Goal: Use online tool/utility: Utilize a website feature to perform a specific function

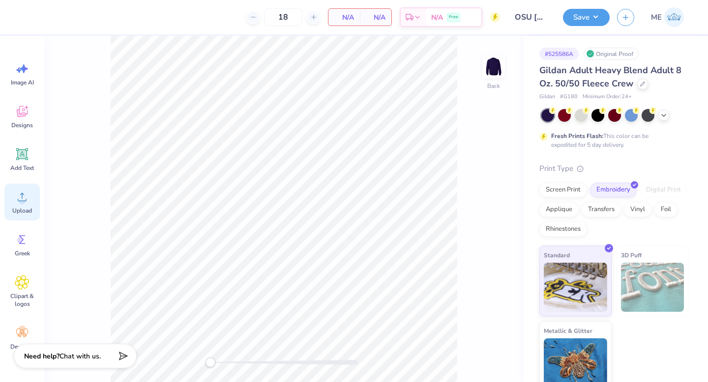
click at [23, 195] on icon at bounding box center [22, 197] width 15 height 15
click at [30, 204] on div "Upload" at bounding box center [21, 202] width 35 height 37
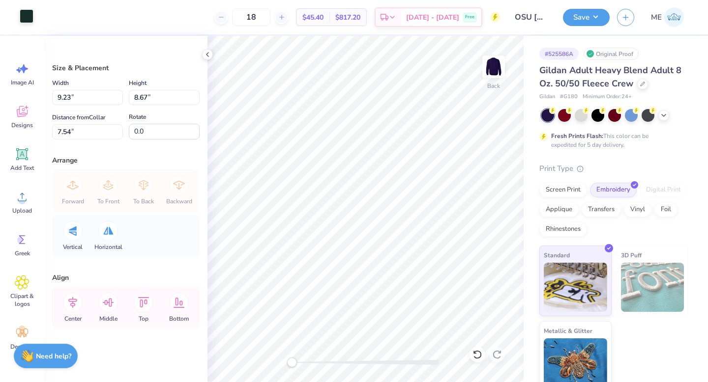
click at [24, 15] on div at bounding box center [27, 16] width 14 height 14
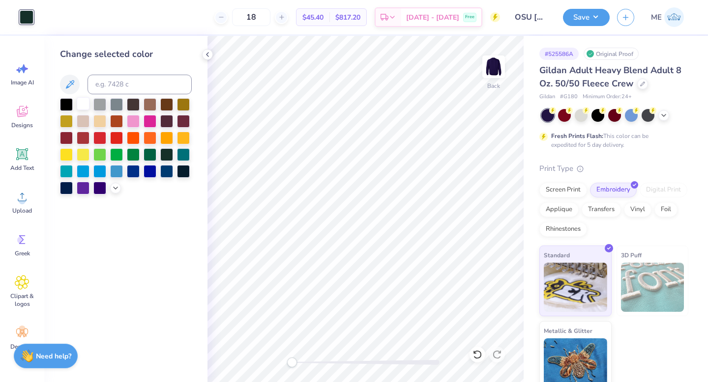
click at [83, 103] on div at bounding box center [83, 103] width 13 height 13
click at [27, 20] on div at bounding box center [27, 17] width 14 height 14
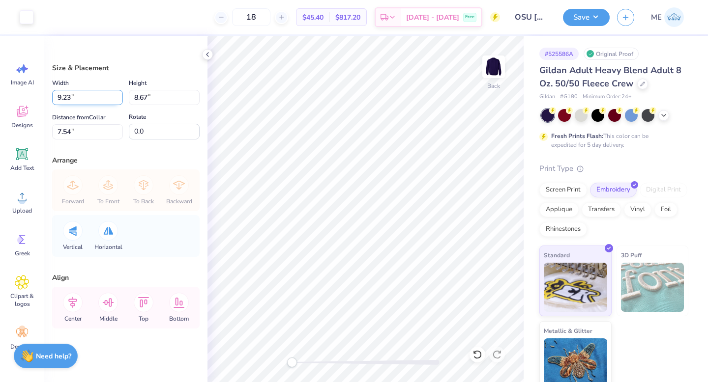
click at [77, 93] on input "9.23" at bounding box center [87, 97] width 71 height 15
type input "4.00"
type input "3.76"
click at [96, 131] on input "10.00" at bounding box center [87, 131] width 71 height 15
type input "3"
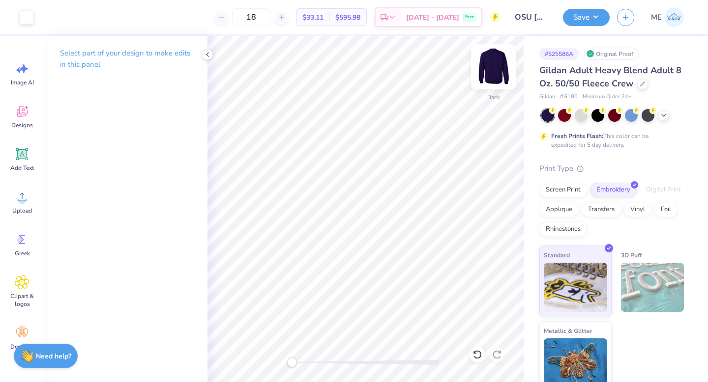
click at [494, 64] on img at bounding box center [493, 66] width 39 height 39
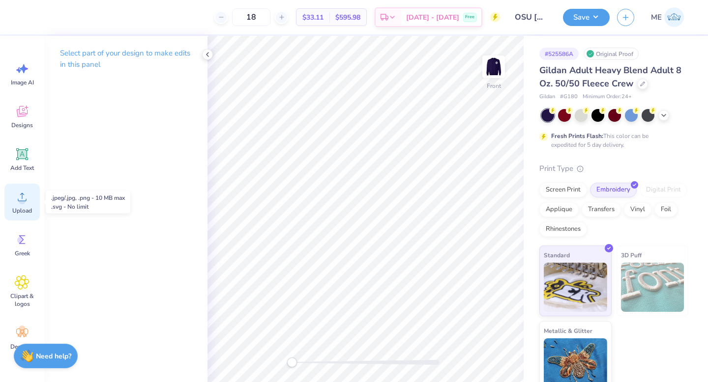
click at [21, 199] on circle at bounding box center [22, 201] width 7 height 7
click at [30, 195] on div "Upload" at bounding box center [21, 202] width 35 height 37
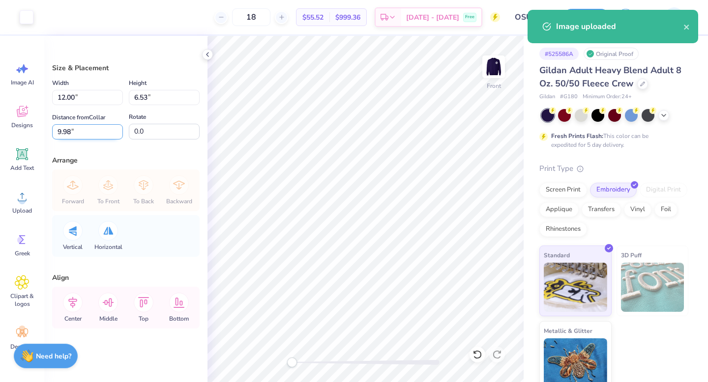
click at [87, 136] on input "9.98" at bounding box center [87, 131] width 71 height 15
type input "3"
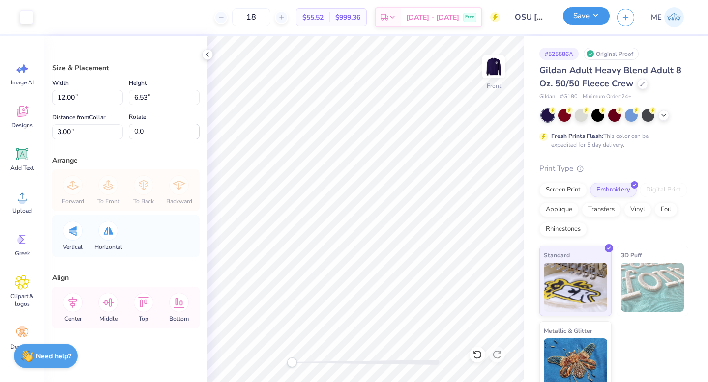
click at [582, 20] on button "Save" at bounding box center [586, 15] width 47 height 17
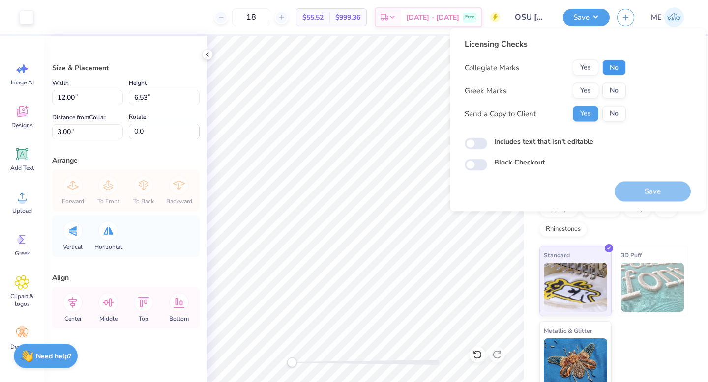
click at [618, 69] on button "No" at bounding box center [614, 68] width 24 height 16
drag, startPoint x: 607, startPoint y: 98, endPoint x: 584, endPoint y: 111, distance: 26.8
click at [607, 99] on div "Collegiate Marks Yes No Greek Marks Yes No Send a Copy to Client Yes No" at bounding box center [544, 91] width 161 height 62
drag, startPoint x: 621, startPoint y: 92, endPoint x: 586, endPoint y: 103, distance: 36.2
click at [620, 92] on button "No" at bounding box center [614, 91] width 24 height 16
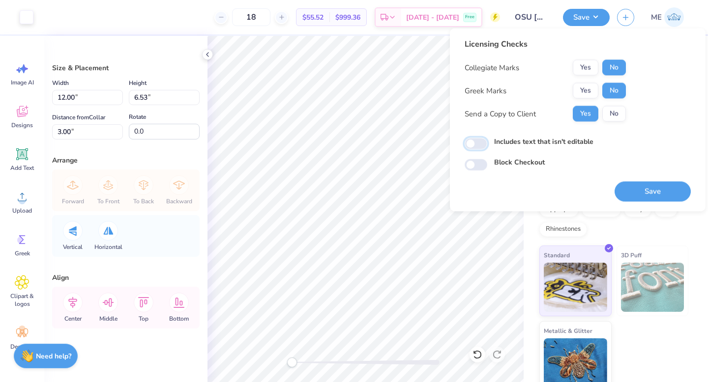
click at [481, 143] on input "Includes text that isn't editable" at bounding box center [475, 144] width 23 height 12
checkbox input "true"
click at [636, 195] on button "Save" at bounding box center [652, 192] width 76 height 20
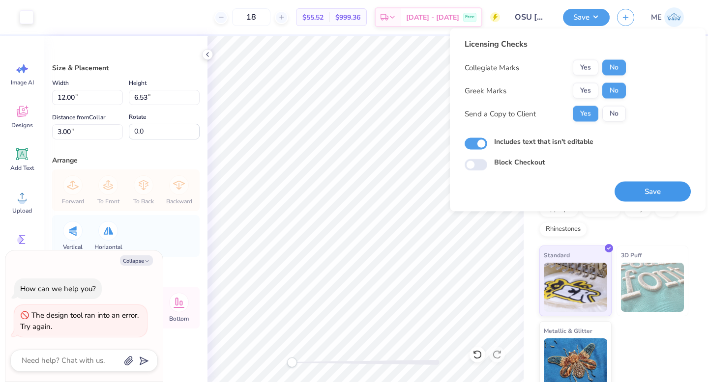
click at [641, 187] on button "Save" at bounding box center [652, 192] width 76 height 20
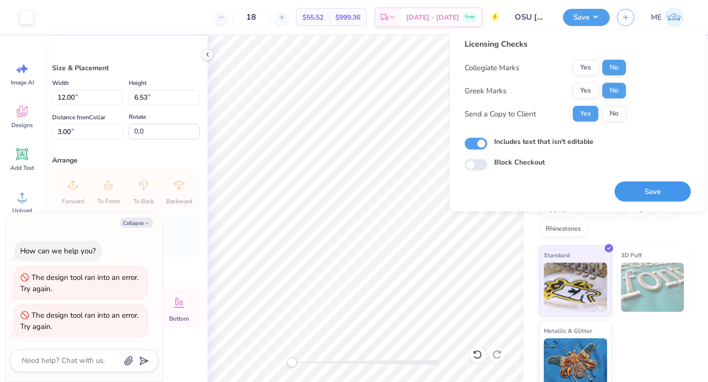
click at [668, 193] on button "Save" at bounding box center [652, 192] width 76 height 20
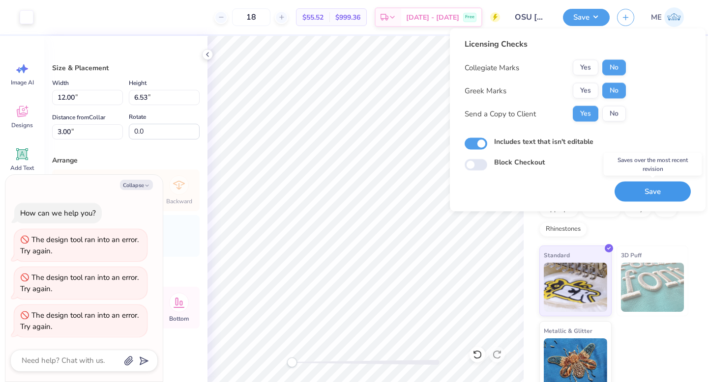
click at [659, 185] on button "Save" at bounding box center [652, 192] width 76 height 20
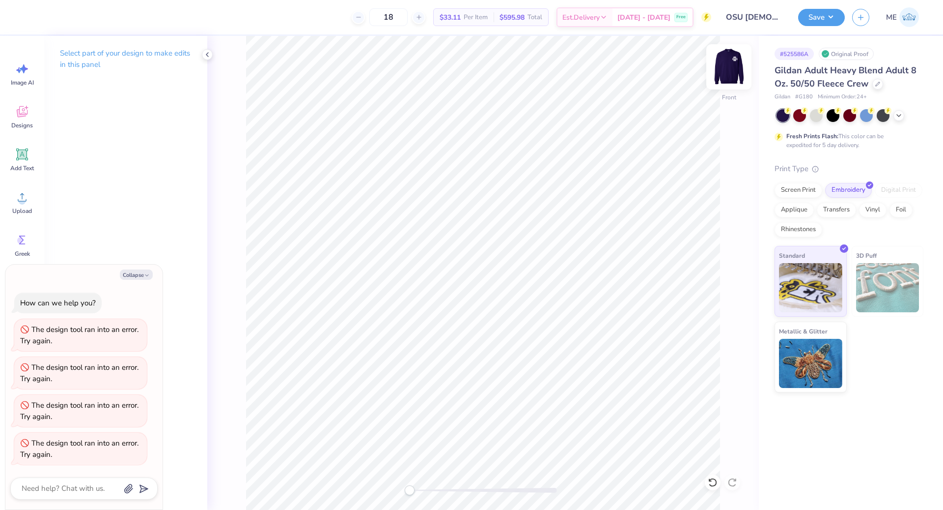
click at [707, 57] on img at bounding box center [729, 66] width 39 height 39
click at [707, 112] on icon at bounding box center [899, 115] width 8 height 8
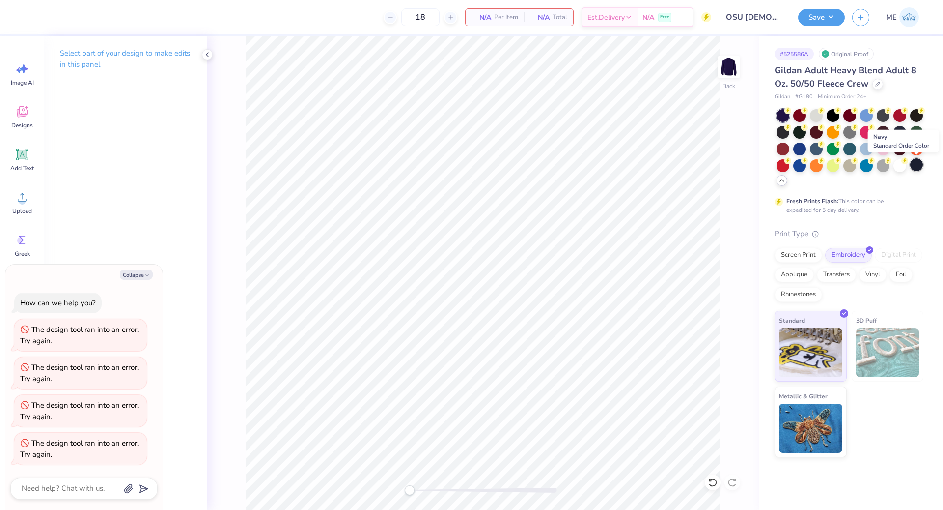
click at [707, 166] on div at bounding box center [916, 164] width 13 height 13
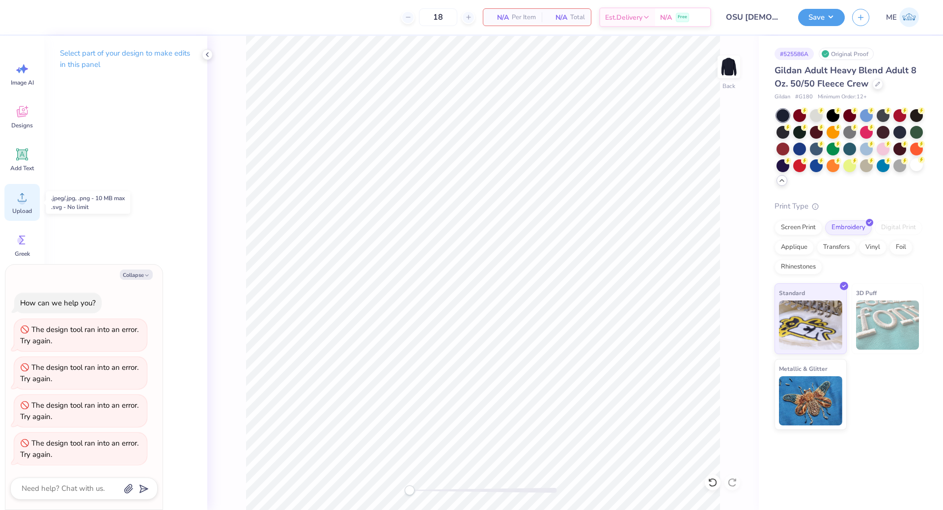
click at [26, 199] on icon at bounding box center [22, 197] width 9 height 8
click at [707, 70] on img at bounding box center [729, 66] width 39 height 39
click at [21, 193] on icon at bounding box center [22, 197] width 15 height 15
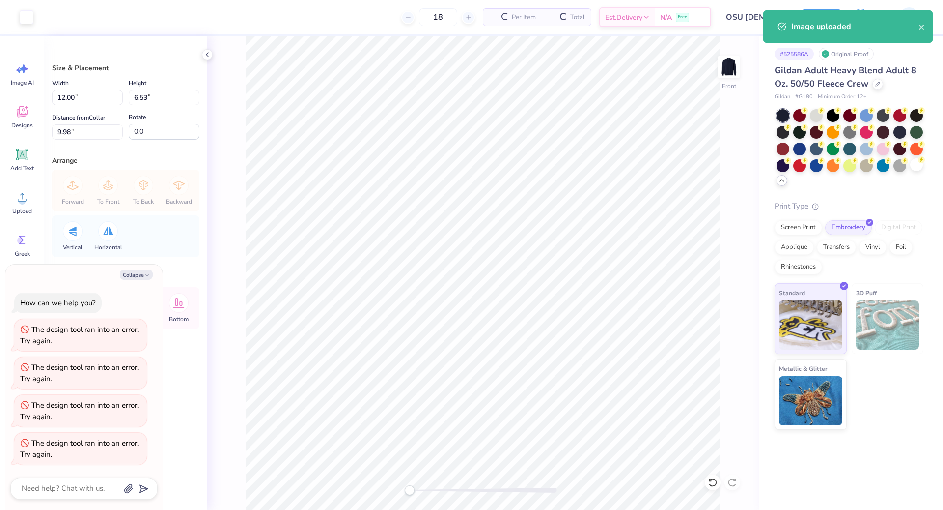
type textarea "x"
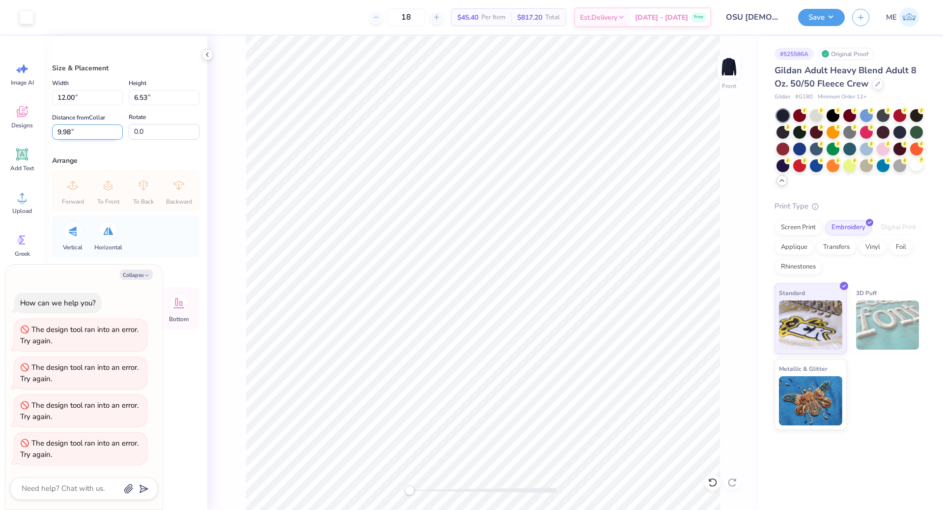
click at [93, 128] on input "9.98" at bounding box center [87, 131] width 71 height 15
type input "3"
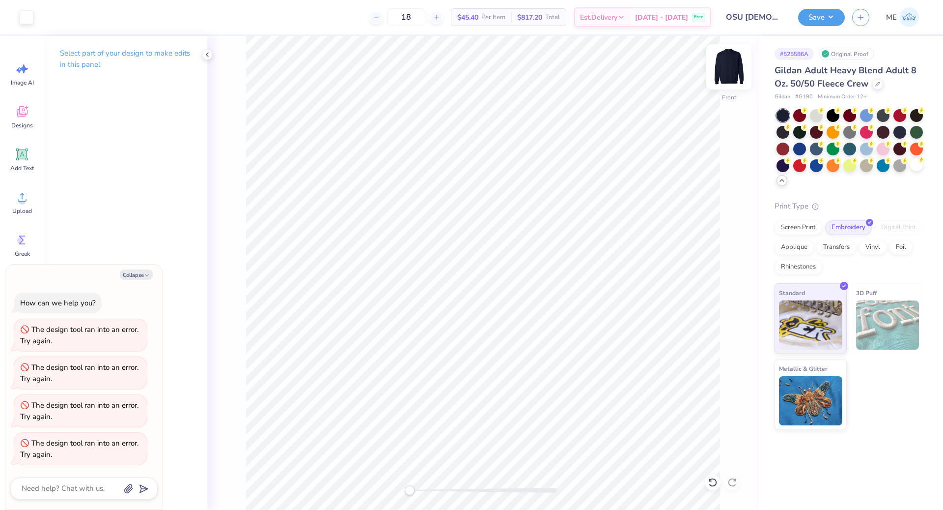
click at [707, 73] on img at bounding box center [729, 66] width 39 height 39
click at [12, 196] on div "Upload" at bounding box center [21, 202] width 35 height 37
click at [26, 198] on icon at bounding box center [22, 197] width 15 height 15
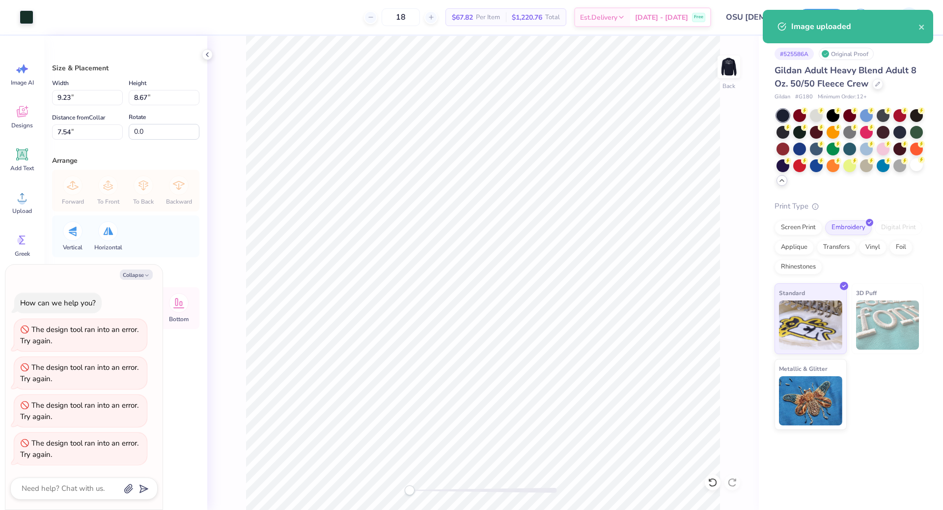
type textarea "x"
click at [87, 98] on input "9.23" at bounding box center [87, 97] width 71 height 15
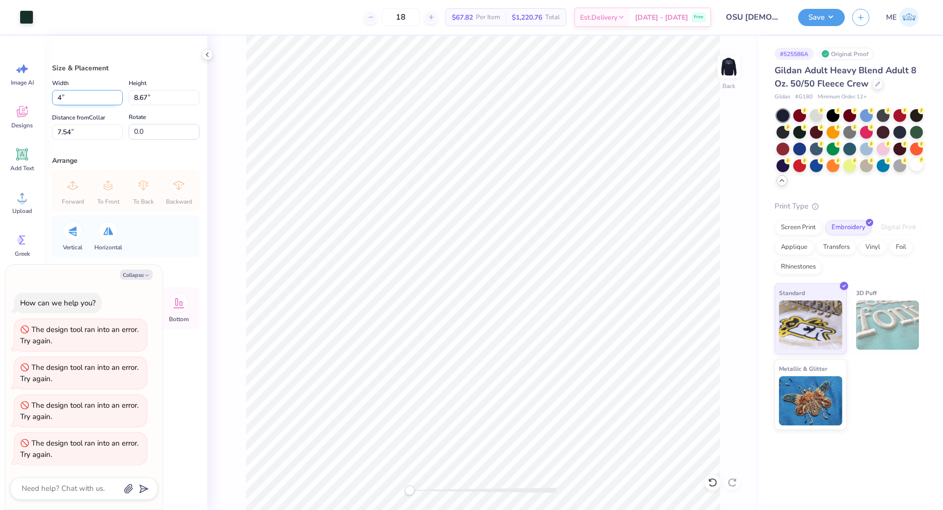
type input "4"
type textarea "x"
type input "4.00"
type input "3.76"
type input "6.91"
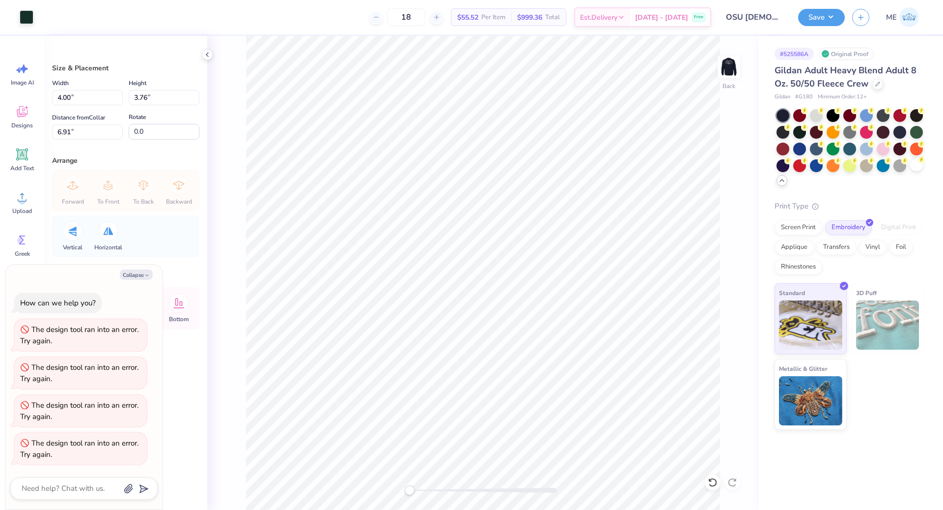
click at [13, 12] on div "Art colors" at bounding box center [16, 17] width 33 height 34
click at [21, 14] on div at bounding box center [27, 16] width 14 height 14
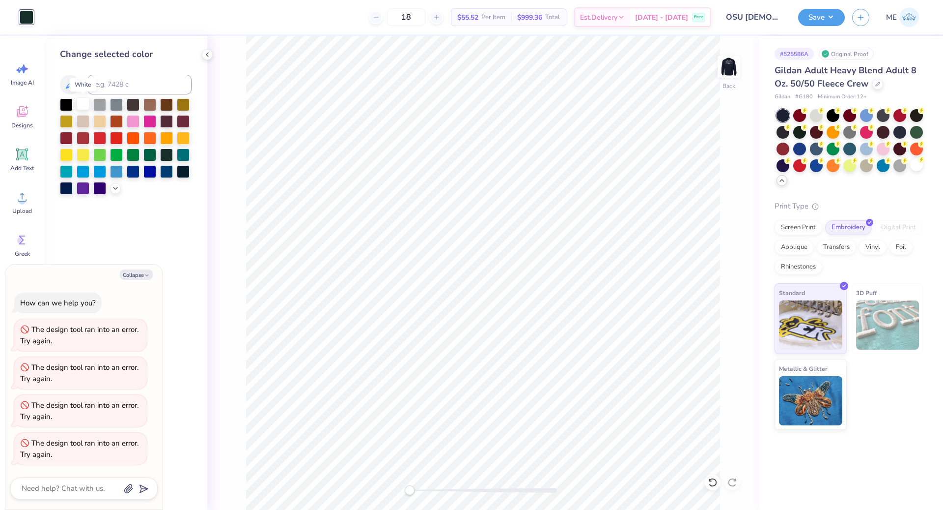
click at [83, 106] on div at bounding box center [83, 103] width 13 height 13
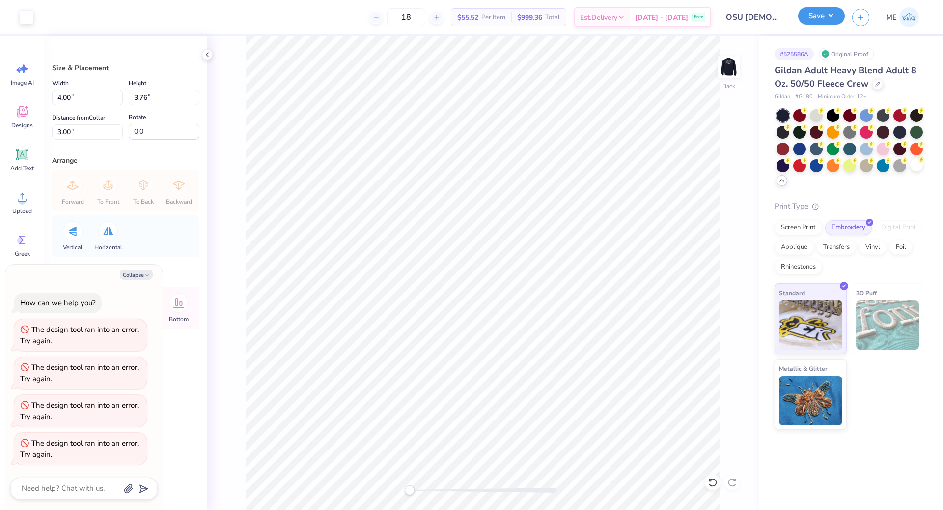
click at [707, 22] on button "Save" at bounding box center [821, 15] width 47 height 17
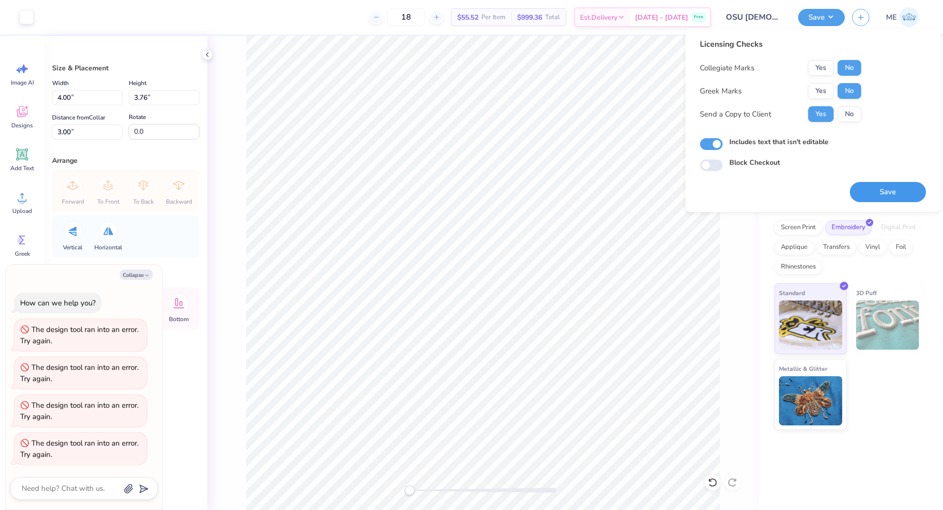
click at [707, 189] on button "Save" at bounding box center [888, 192] width 76 height 20
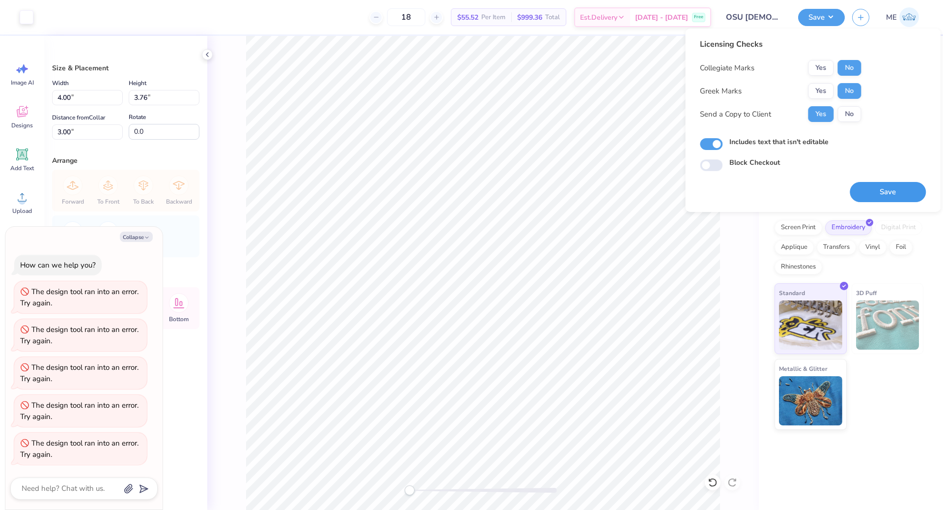
click at [707, 191] on button "Save" at bounding box center [888, 192] width 76 height 20
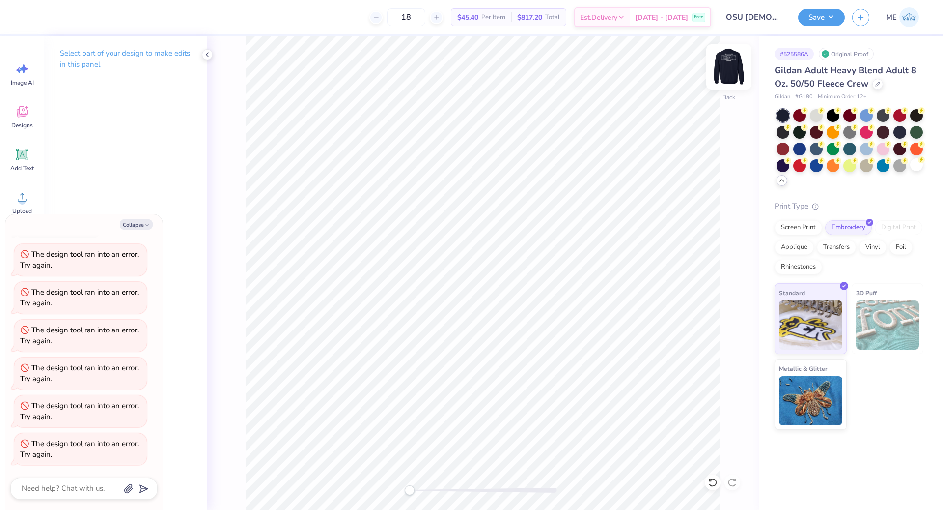
click at [707, 73] on img at bounding box center [729, 66] width 39 height 39
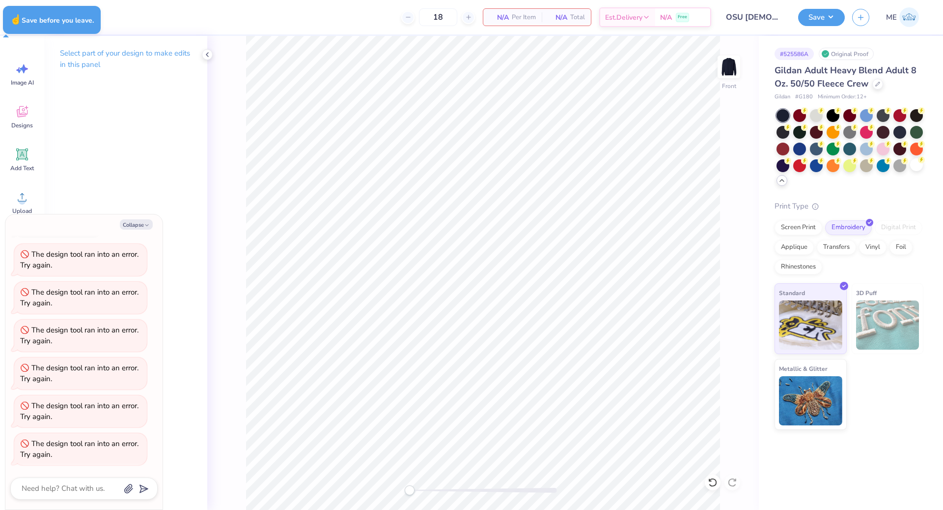
type textarea "x"
